Goal: Find specific page/section: Find specific page/section

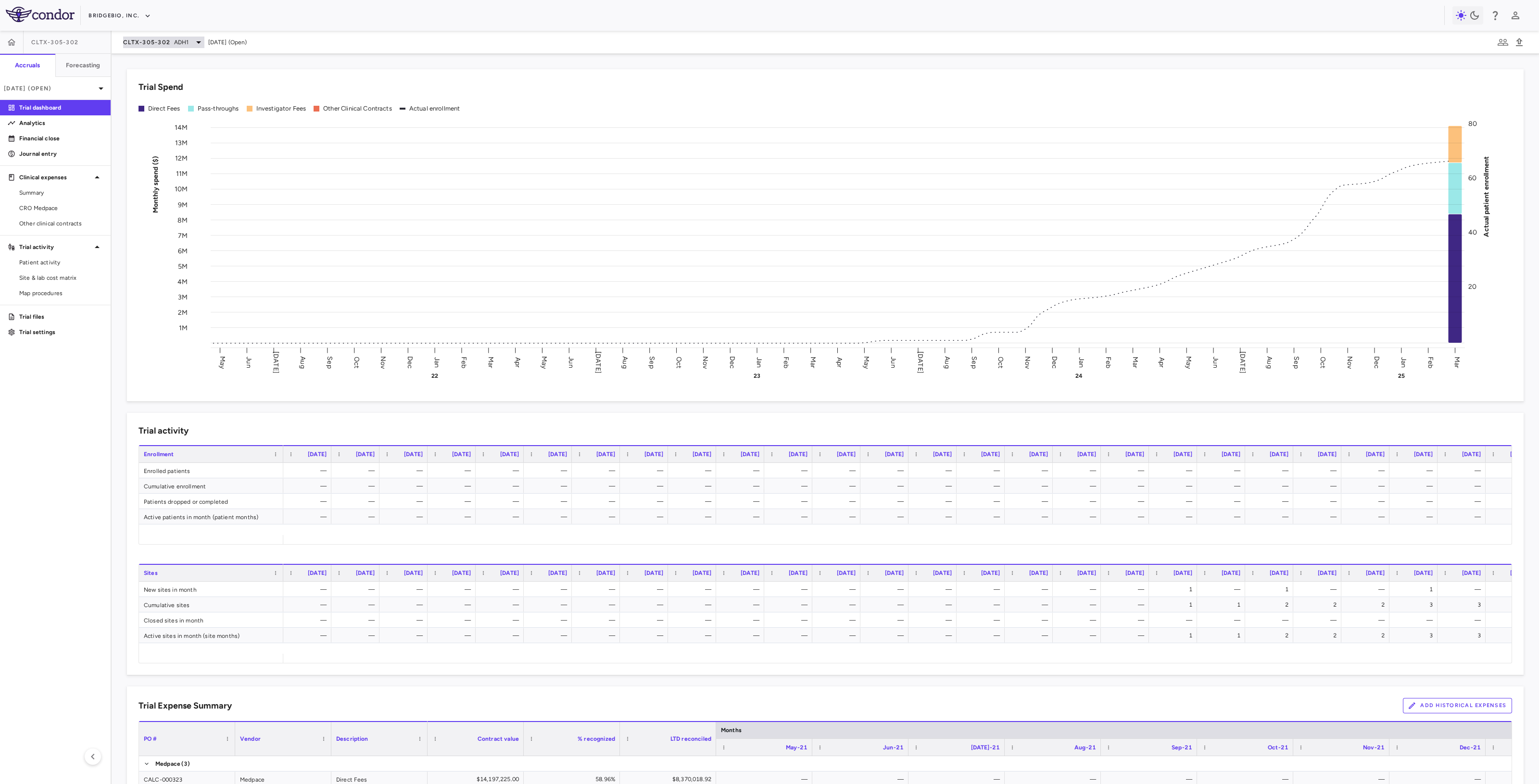
click at [193, 42] on icon at bounding box center [198, 42] width 11 height 11
click at [172, 166] on p "Eidos AG10" at bounding box center [204, 162] width 127 height 8
click at [171, 185] on p "AG10-501 • Transthyretin [MEDICAL_DATA] [MEDICAL_DATA]" at bounding box center [188, 189] width 94 height 26
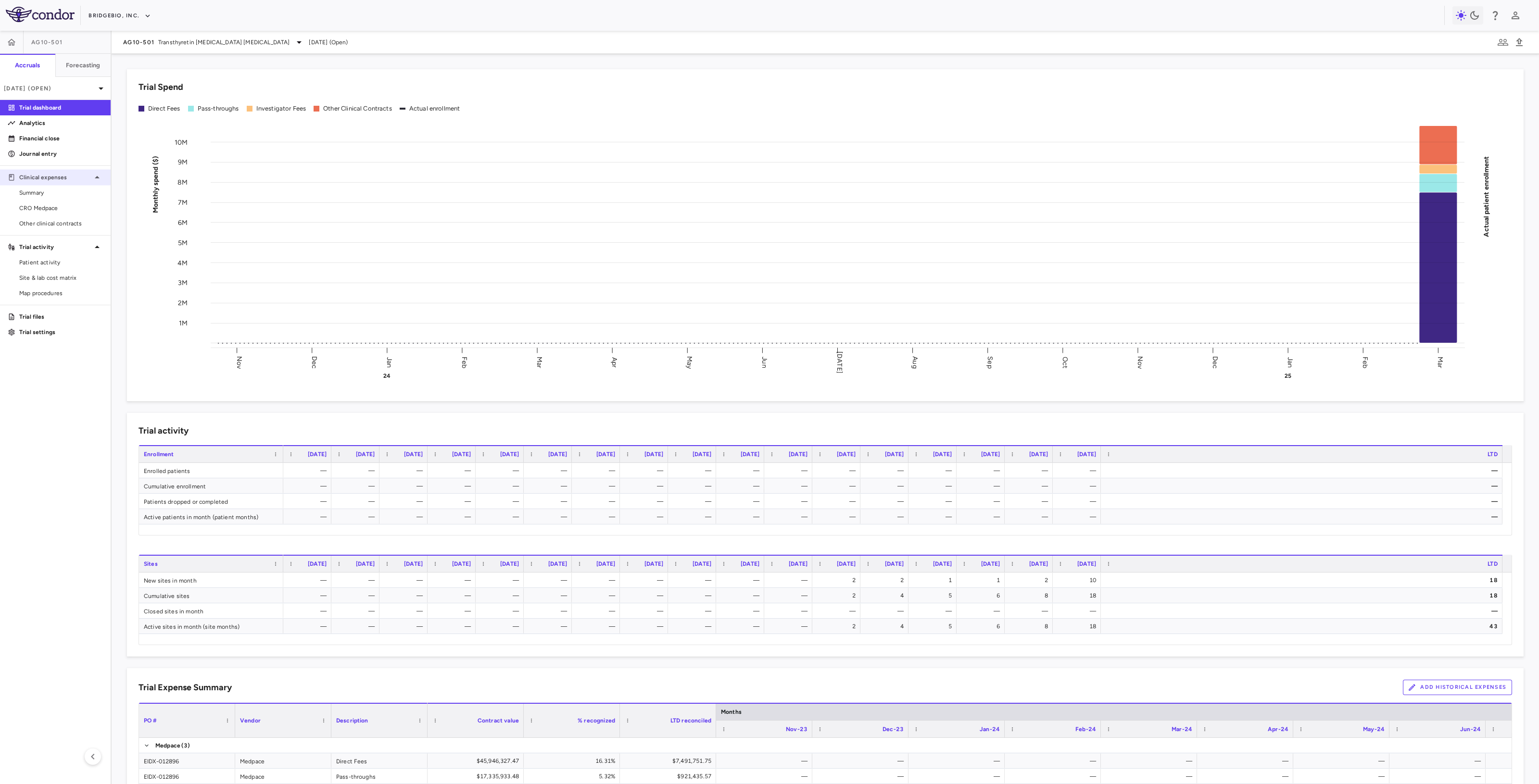
click at [42, 184] on div "Clinical expenses" at bounding box center [55, 177] width 111 height 17
click at [39, 193] on div "Trial activity" at bounding box center [55, 201] width 111 height 17
click at [45, 176] on p "Clinical expenses" at bounding box center [55, 177] width 72 height 8
click at [39, 195] on span "Summary" at bounding box center [61, 193] width 84 height 8
